Goal: Check status

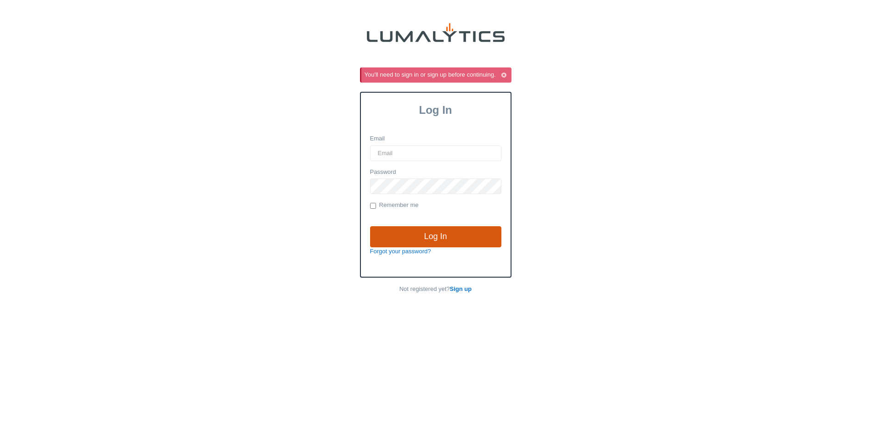
type input "jdykstra@valleytruckparts.com"
click at [457, 236] on input "Log In" at bounding box center [435, 236] width 131 height 21
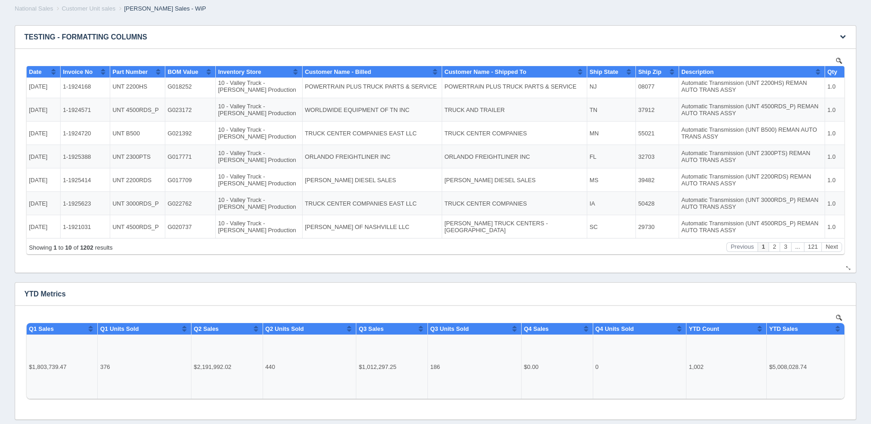
scroll to position [92, 0]
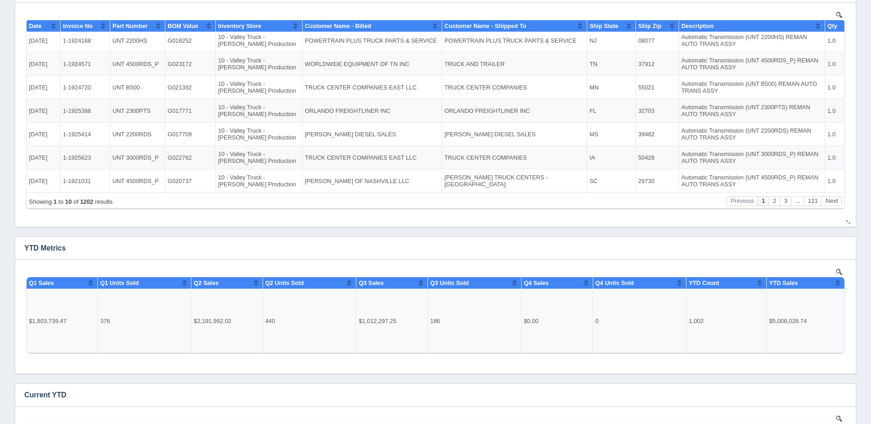
drag, startPoint x: 53, startPoint y: 152, endPoint x: 54, endPoint y: 139, distance: 13.4
click at [54, 152] on td "[DATE]" at bounding box center [44, 157] width 34 height 23
click at [54, 135] on td "[DATE]" at bounding box center [44, 133] width 34 height 23
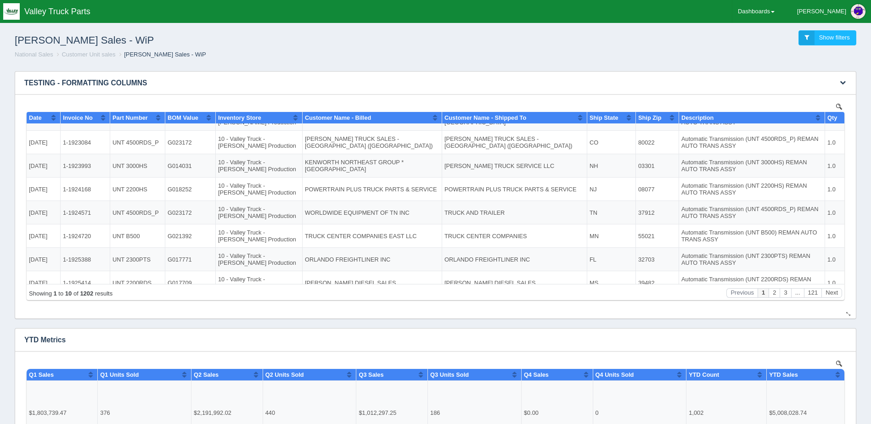
scroll to position [0, 0]
